Goal: Task Accomplishment & Management: Manage account settings

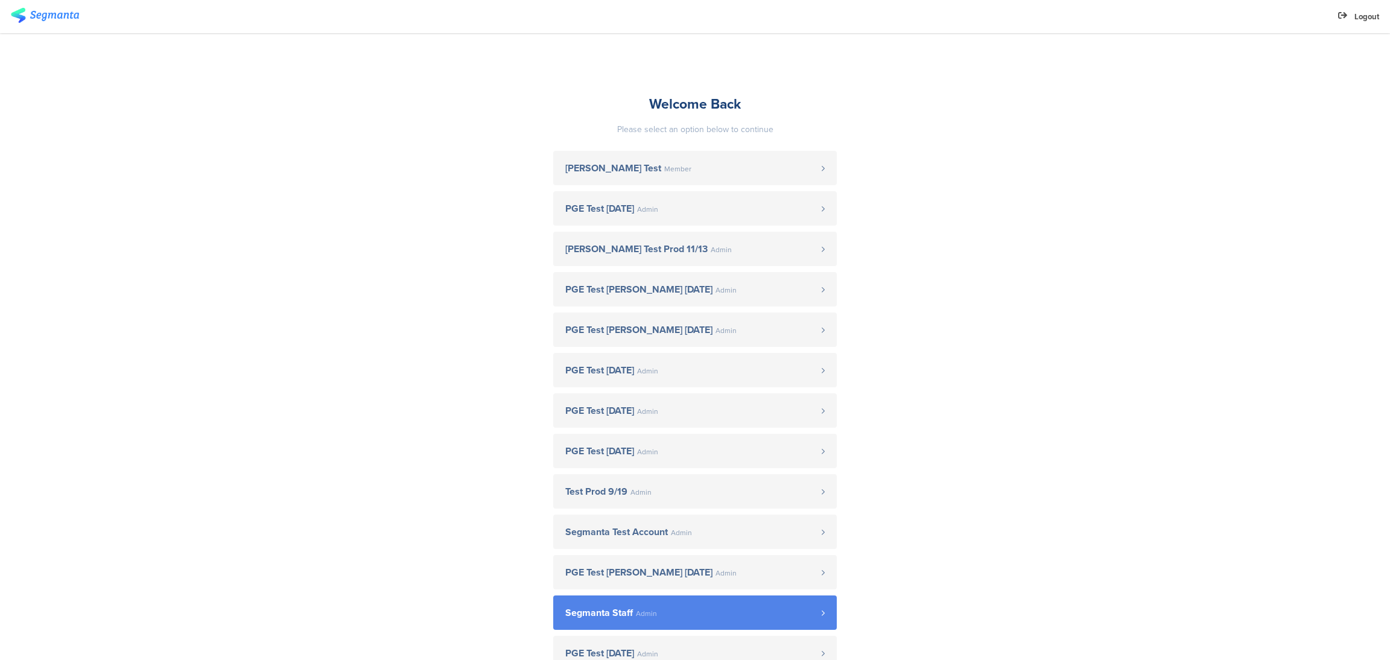
click at [645, 606] on link "Segmanta Staff Admin" at bounding box center [695, 612] width 284 height 34
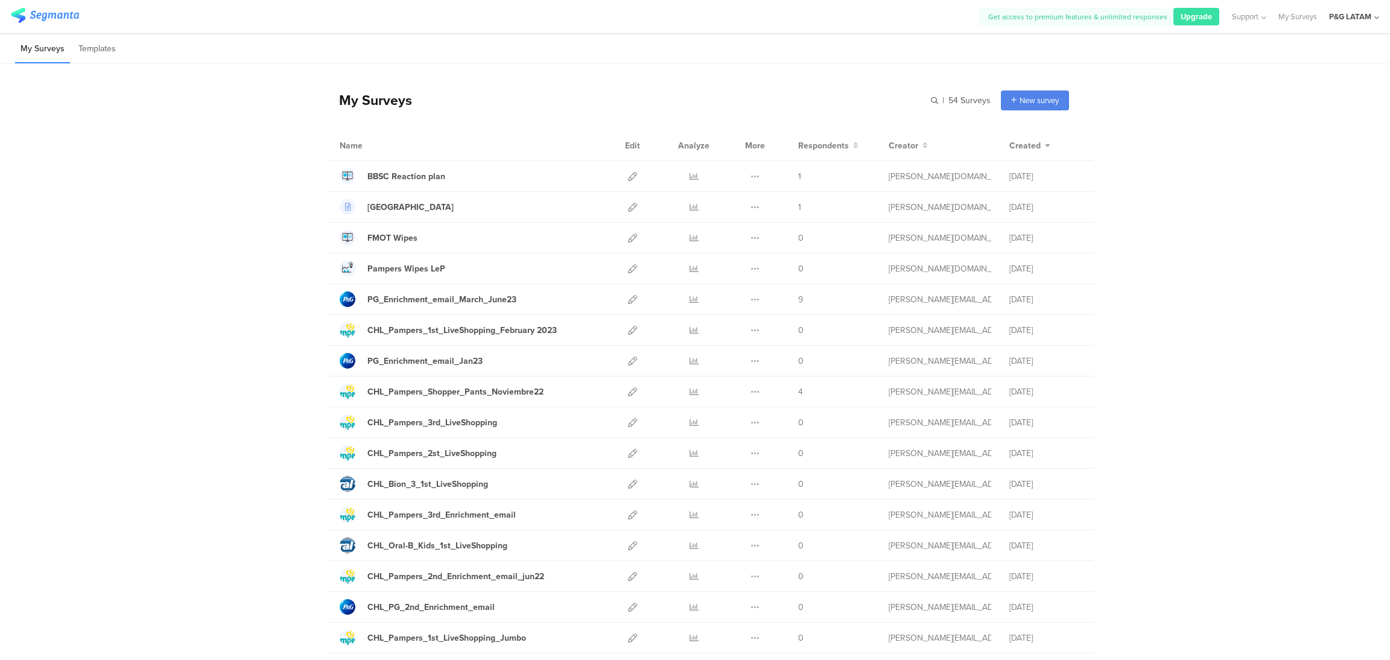
click at [1371, 20] on div "P&G LATAM" at bounding box center [1354, 16] width 50 height 33
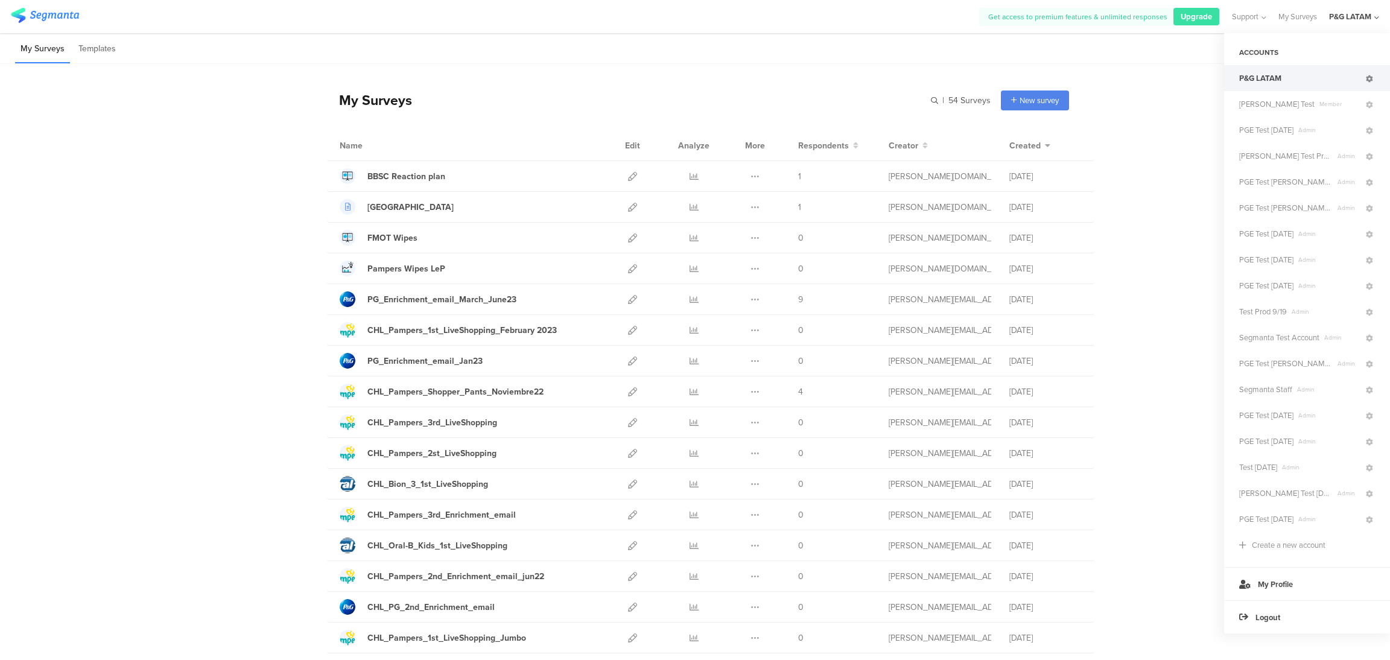
click at [1367, 80] on icon at bounding box center [1369, 78] width 7 height 7
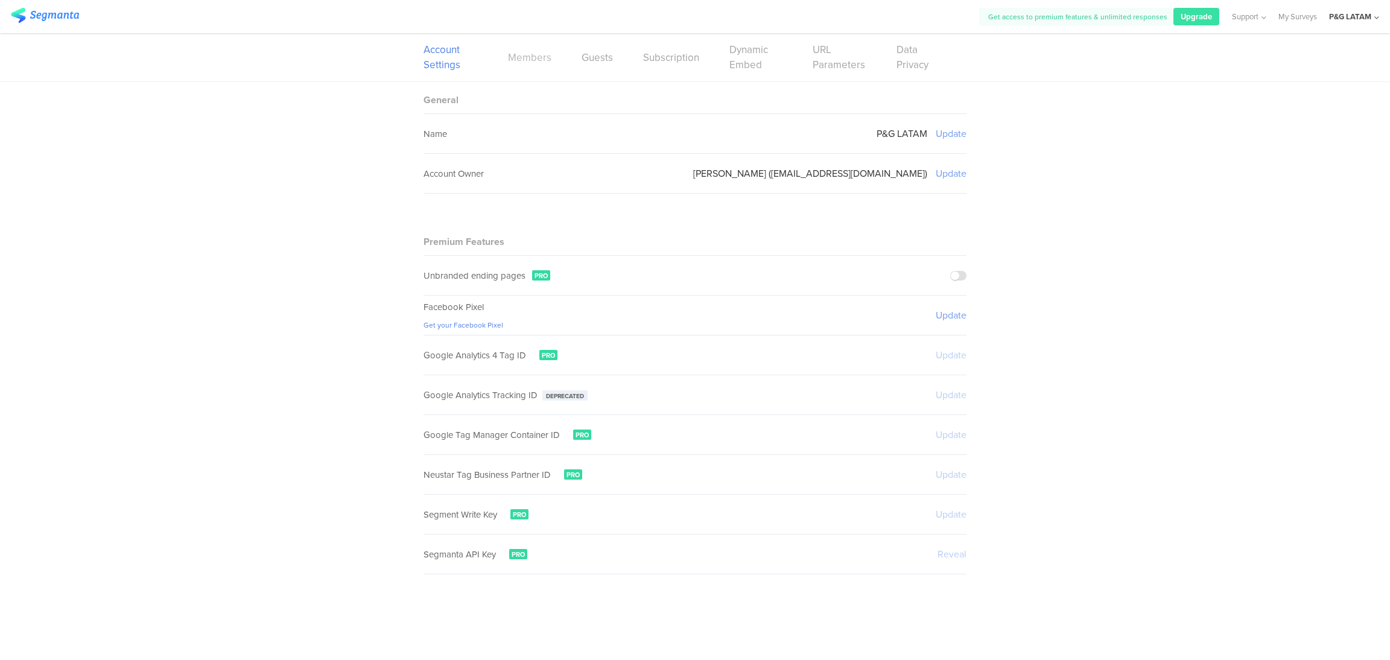
click at [544, 62] on link "Members" at bounding box center [529, 57] width 43 height 15
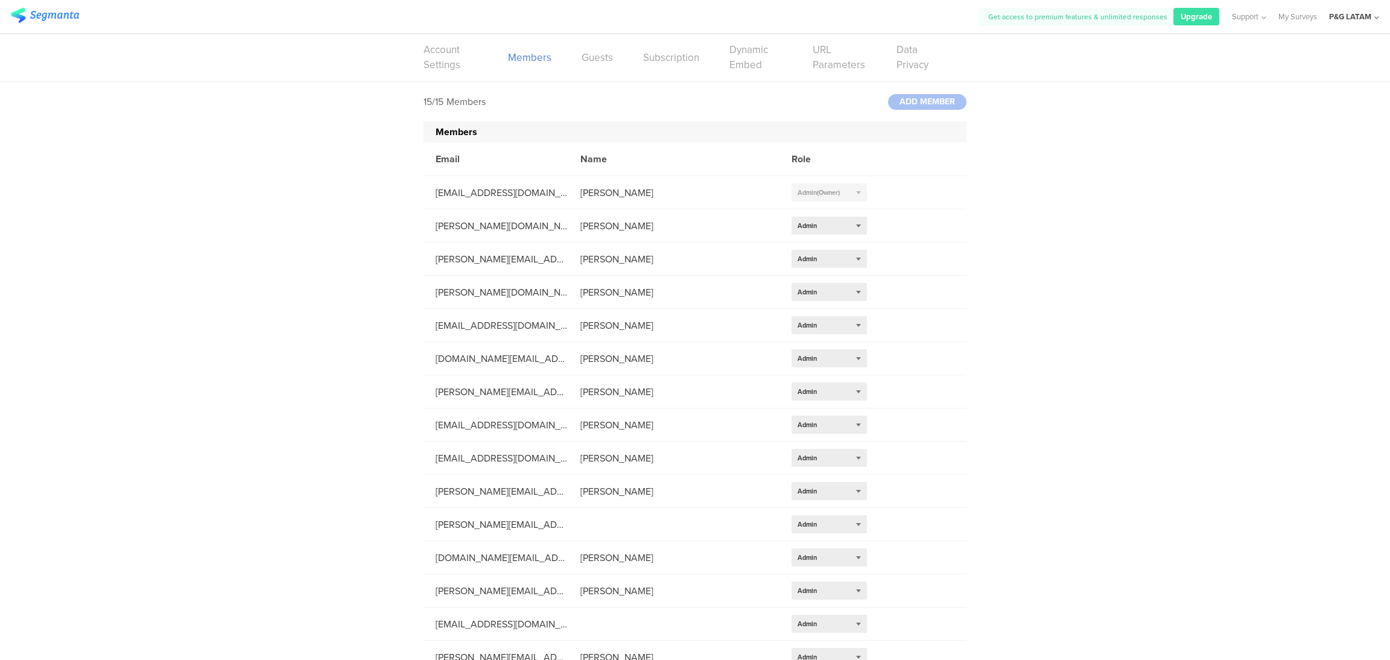
scroll to position [13, 0]
